Goal: Information Seeking & Learning: Learn about a topic

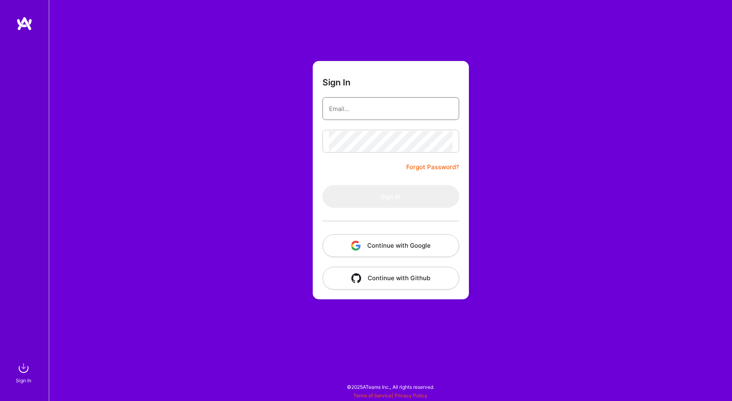
type input "[EMAIL_ADDRESS][DOMAIN_NAME]"
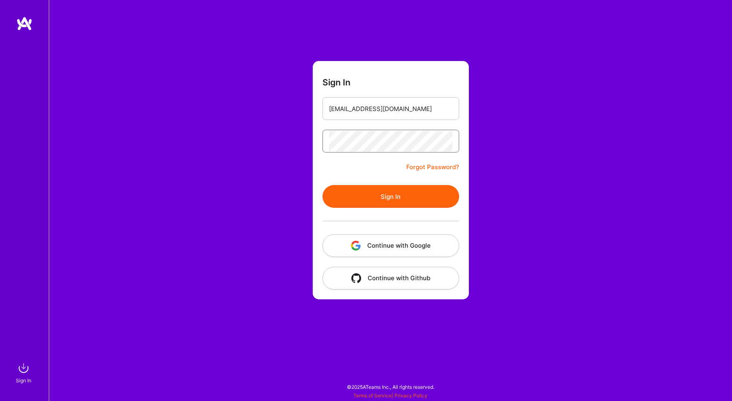
click at [390, 196] on button "Sign In" at bounding box center [391, 196] width 137 height 23
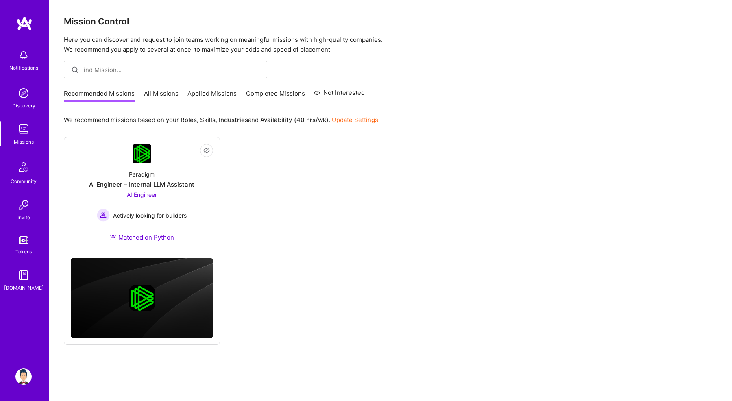
click at [144, 94] on link "All Missions" at bounding box center [161, 95] width 35 height 13
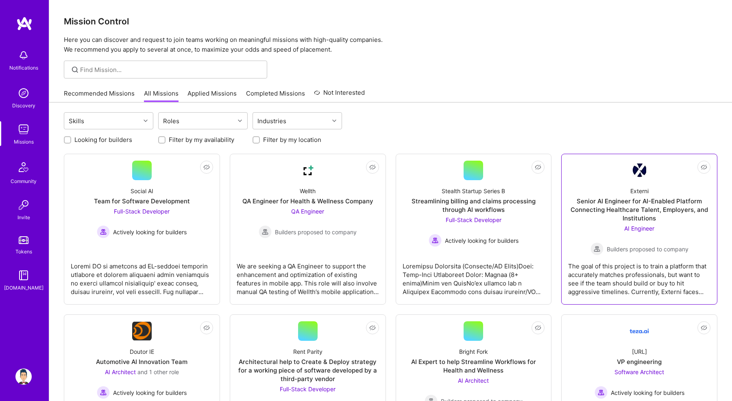
click at [611, 270] on div "The goal of this project is to train a platform that accurately matches profess…" at bounding box center [639, 275] width 142 height 41
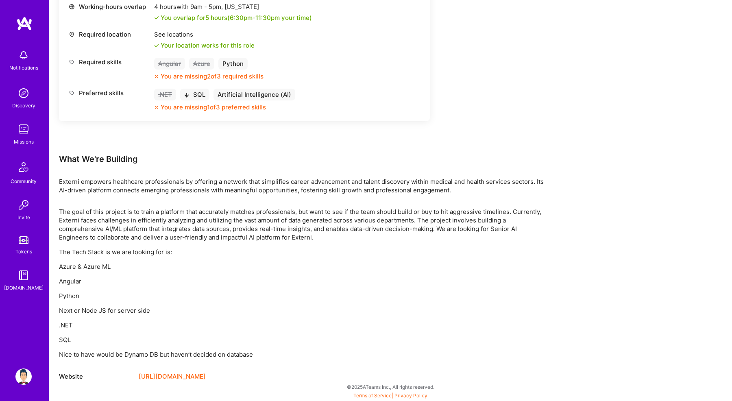
scroll to position [384, 0]
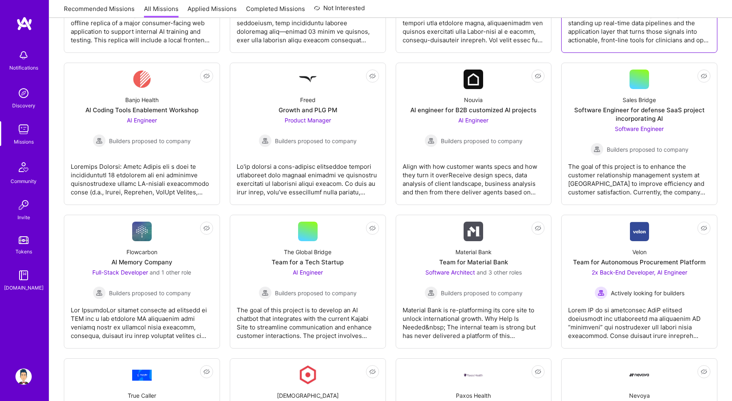
scroll to position [1064, 0]
